Goal: Task Accomplishment & Management: Complete application form

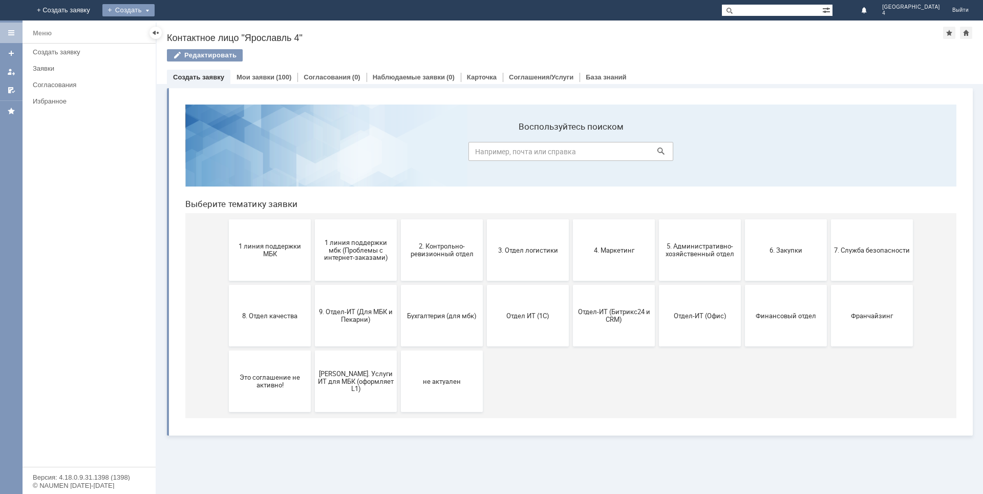
click at [155, 11] on div "Создать" at bounding box center [128, 10] width 52 height 12
click at [182, 30] on link "Заявка" at bounding box center [143, 31] width 78 height 12
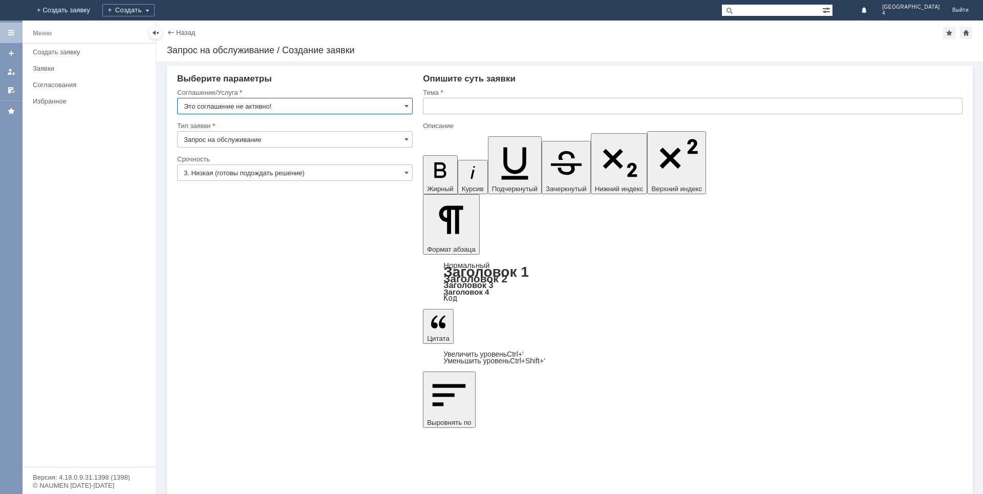
click at [444, 107] on input "text" at bounding box center [693, 106] width 540 height 16
click at [46, 72] on link "Заявки" at bounding box center [91, 68] width 125 height 16
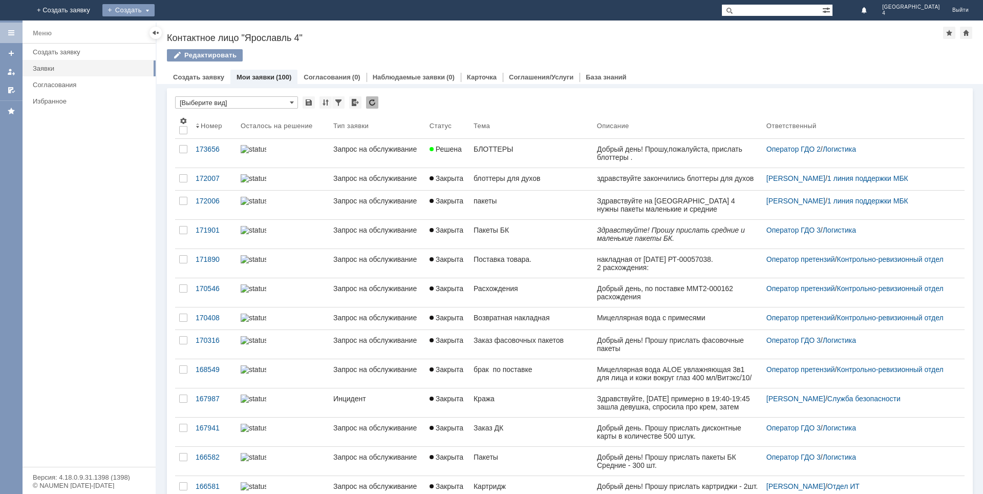
click at [155, 11] on div "Создать" at bounding box center [128, 10] width 52 height 12
click at [182, 26] on link "Заявка" at bounding box center [143, 31] width 78 height 12
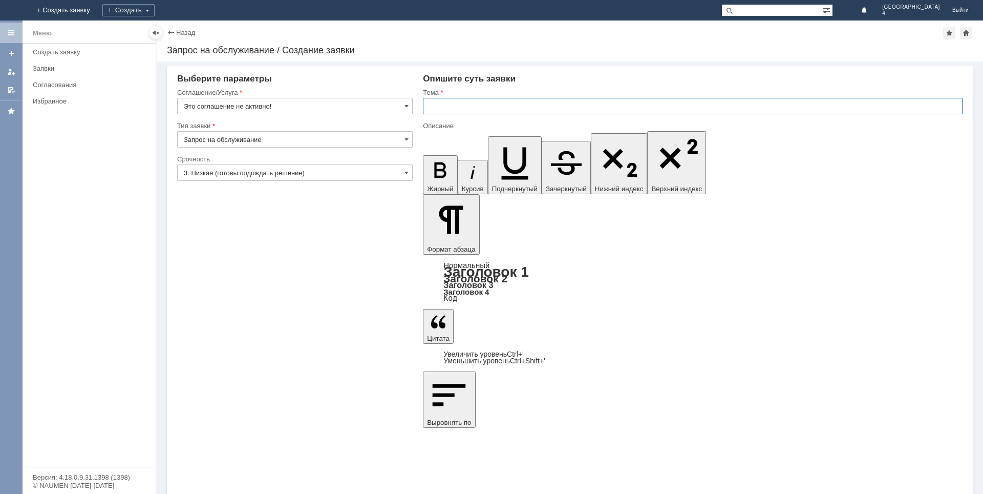
click at [453, 107] on input "text" at bounding box center [693, 106] width 540 height 16
